Goal: Use online tool/utility: Utilize a website feature to perform a specific function

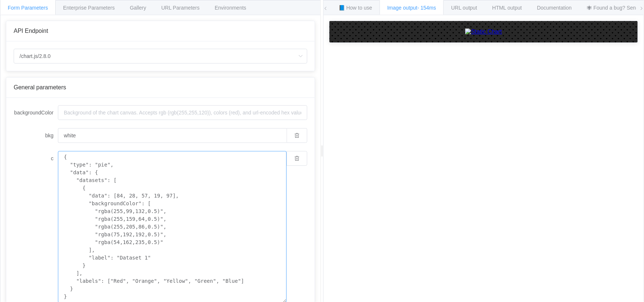
click at [125, 161] on textarea "{ "type": "pie", "data": { "datasets": [ { "data": [84, 28, 57, 19, 97], "backg…" at bounding box center [172, 227] width 229 height 152
paste textarea "## 1. What is the Difference Between Torrential Downpour Receptor (TDR) and Tor…"
type textarea "## 1. What is the Difference Between Torrential Downpour Receptor (TDR) and Tor…"
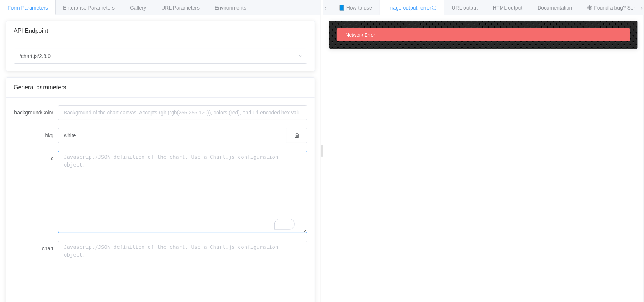
paste textarea "```chartjs { "type": "pie", "data": { "labels": ["CSAM Images/Videos", "Related…"
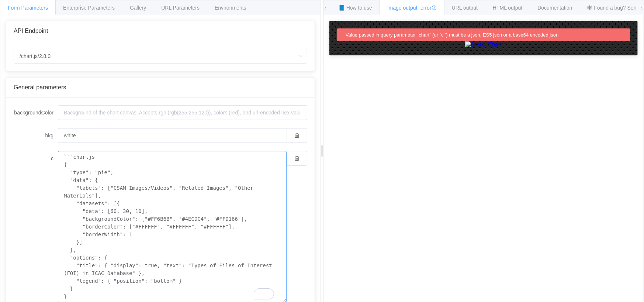
drag, startPoint x: 102, startPoint y: 160, endPoint x: 49, endPoint y: 152, distance: 54.1
click at [53, 154] on div "c ```chartjs { "type": "pie", "data": { "labels": ["CSAM Images/Videos", "Relat…" at bounding box center [161, 227] width 294 height 152
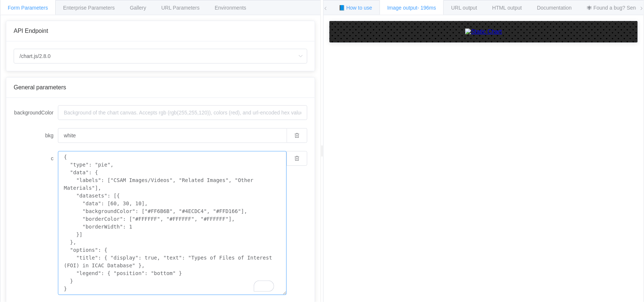
type textarea "{ "type": "pie", "data": { "labels": ["CSAM Images/Videos", "Related Images", "…"
